Goal: Communication & Community: Answer question/provide support

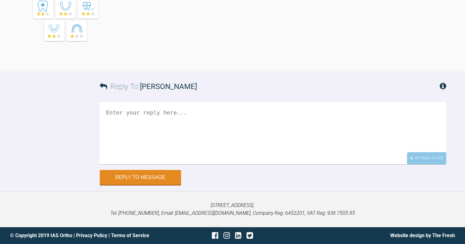
scroll to position [2197, 0]
click at [170, 165] on textarea at bounding box center [273, 133] width 347 height 62
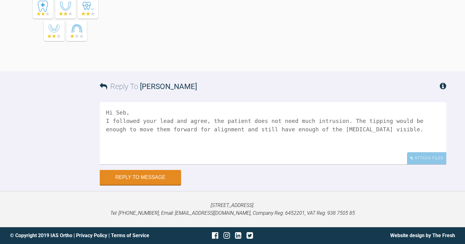
scroll to position [2258, 0]
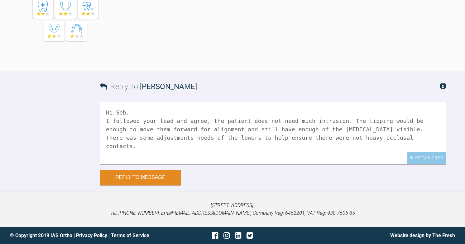
click at [130, 165] on textarea "Hi Seb, I followed your lead and agree, the patient does not need much intrusio…" at bounding box center [273, 133] width 347 height 62
drag, startPoint x: 144, startPoint y: 184, endPoint x: 208, endPoint y: 181, distance: 64.0
click at [208, 165] on textarea "Hi Seb, I followed your lead and agree, the patient does not need much intrusio…" at bounding box center [273, 133] width 347 height 62
click at [198, 165] on textarea "Hi Seb, I followed your lead and agree, the patient does not need much intrusio…" at bounding box center [273, 133] width 347 height 62
drag, startPoint x: 199, startPoint y: 183, endPoint x: 243, endPoint y: 184, distance: 43.4
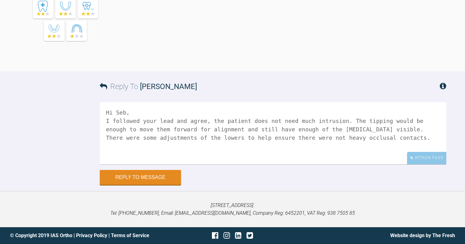
click at [243, 165] on textarea "Hi Seb, I followed your lead and agree, the patient does not need much intrusio…" at bounding box center [273, 133] width 347 height 62
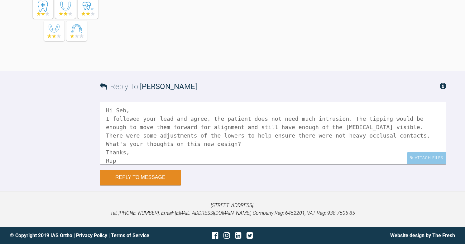
click at [251, 165] on textarea "Hi Seb, I followed your lead and agree, the patient does not need much intrusio…" at bounding box center [273, 133] width 347 height 62
click at [152, 165] on textarea "Hi Seb, I followed your lead and agree, the patient does not need much intrusio…" at bounding box center [273, 133] width 347 height 62
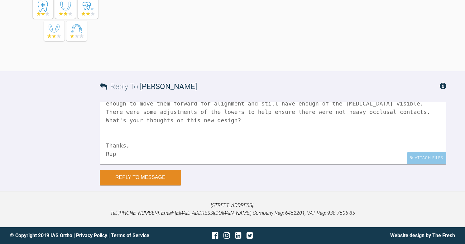
scroll to position [26, 0]
paste textarea "[URL][DOMAIN_NAME][MEDICAL_DATA]"
click at [214, 163] on textarea "Hi Seb, I followed your lead and agree, the patient does not need much intrusio…" at bounding box center [273, 133] width 347 height 62
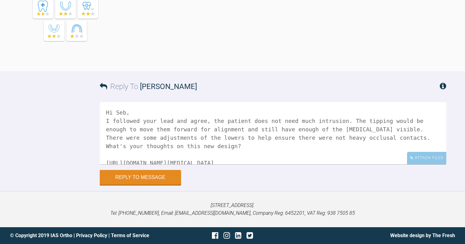
scroll to position [2297, 0]
drag, startPoint x: 124, startPoint y: 147, endPoint x: 104, endPoint y: 146, distance: 19.7
click at [104, 146] on textarea "Hi Seb, I followed your lead and agree, the patient does not need much intrusio…" at bounding box center [273, 133] width 347 height 62
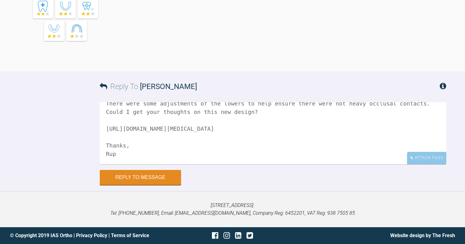
scroll to position [43, 0]
type textarea "Hi Seb, I followed your lead and agree, the patient does not need much intrusio…"
click at [153, 180] on button "Reply to Message" at bounding box center [140, 178] width 81 height 15
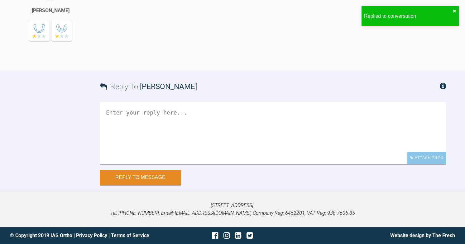
scroll to position [2456, 0]
